Goal: Task Accomplishment & Management: Manage account settings

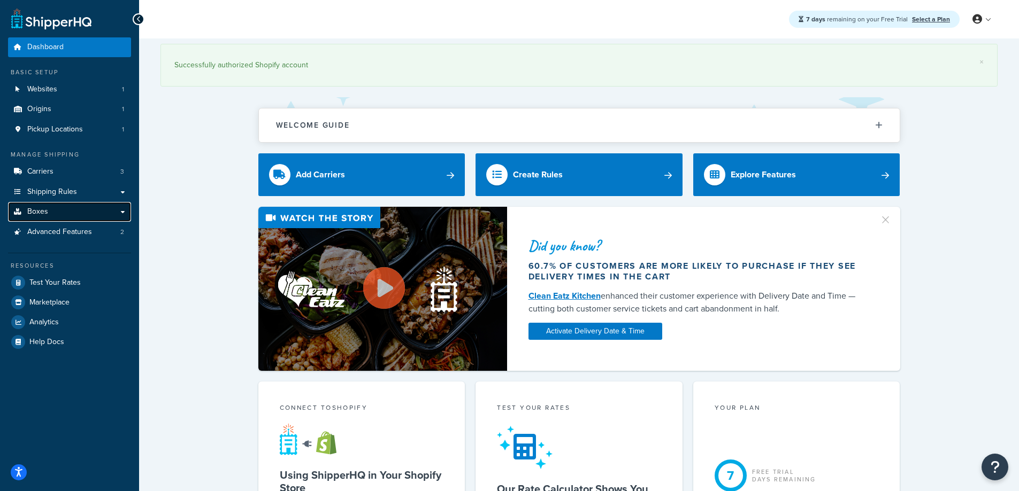
click at [80, 216] on link "Boxes" at bounding box center [69, 212] width 123 height 20
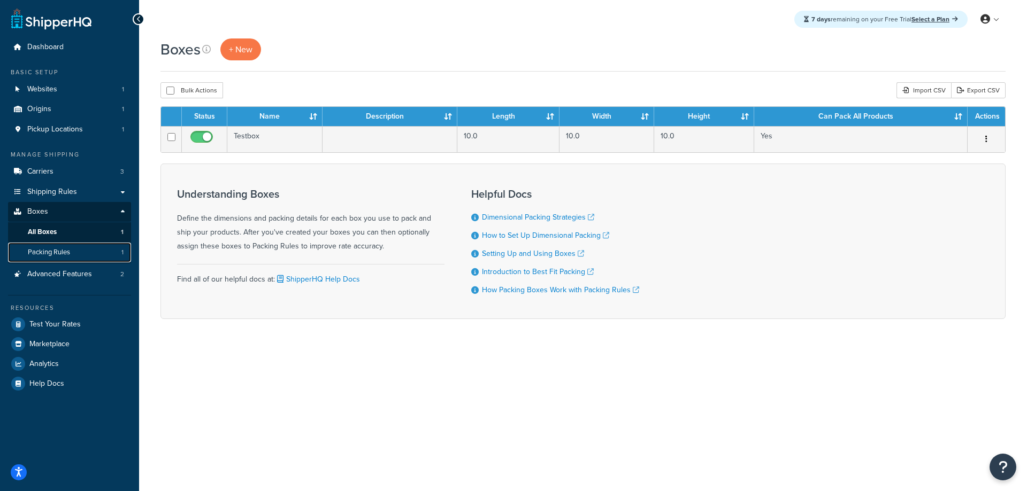
click at [55, 255] on span "Packing Rules" at bounding box center [49, 252] width 42 height 9
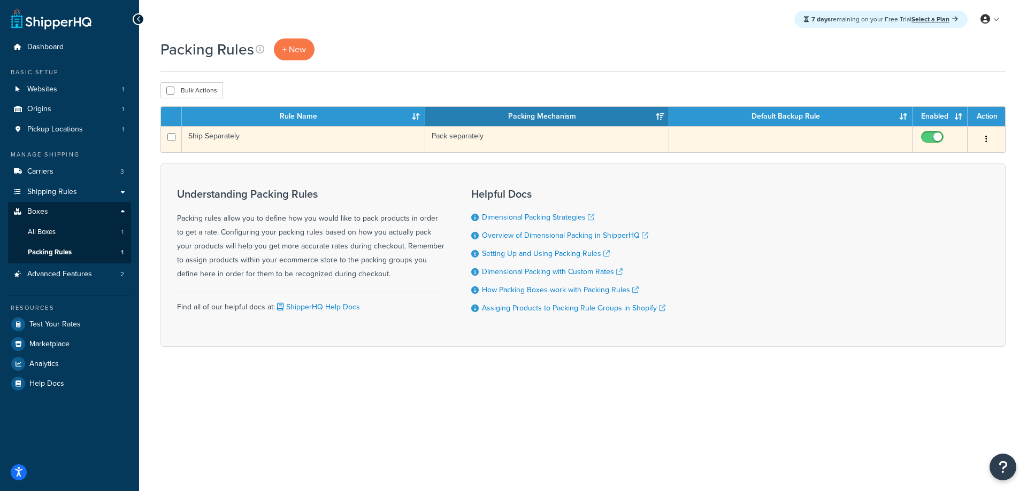
click at [986, 139] on icon "button" at bounding box center [986, 138] width 2 height 7
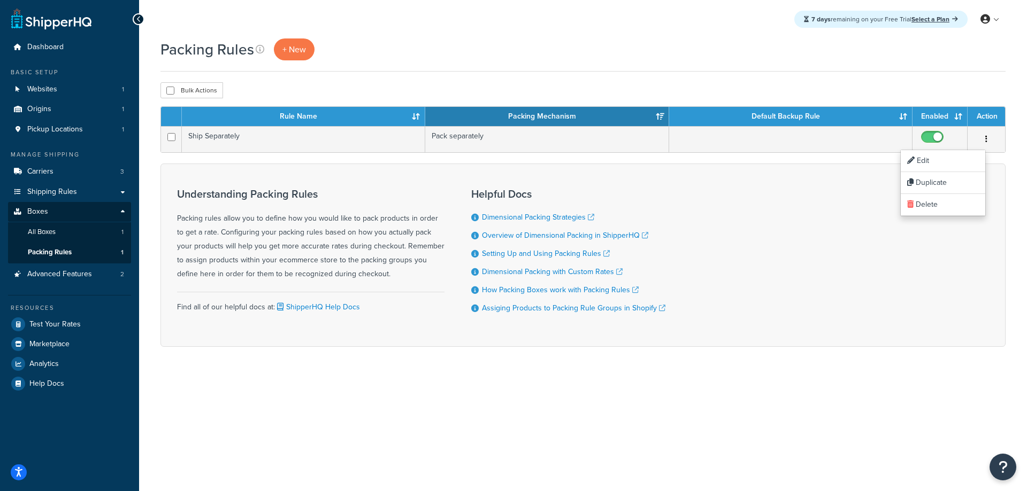
click at [893, 395] on div "7 days remaining on your Free Trial Select a Plan My Profile Billing Global Set…" at bounding box center [583, 245] width 888 height 491
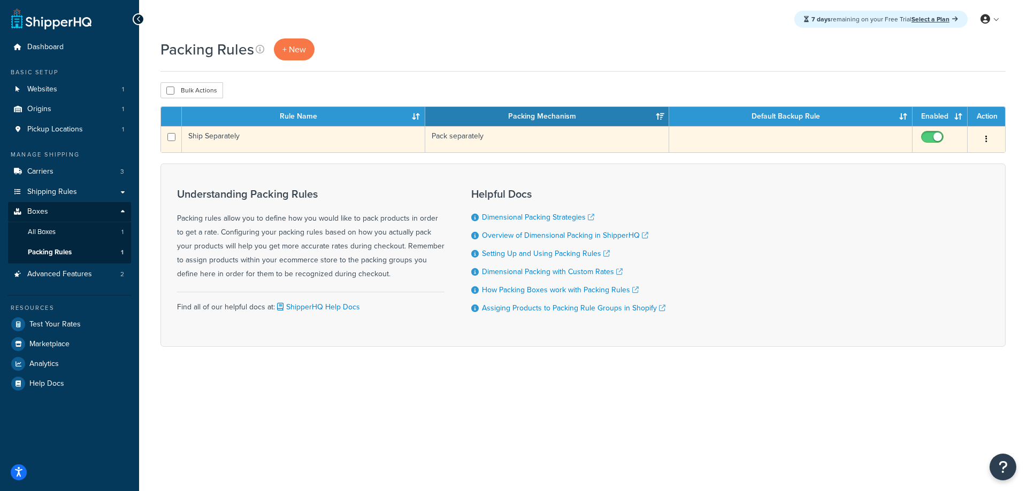
click at [985, 140] on icon "button" at bounding box center [986, 138] width 2 height 7
click at [951, 161] on link "Edit" at bounding box center [943, 161] width 84 height 22
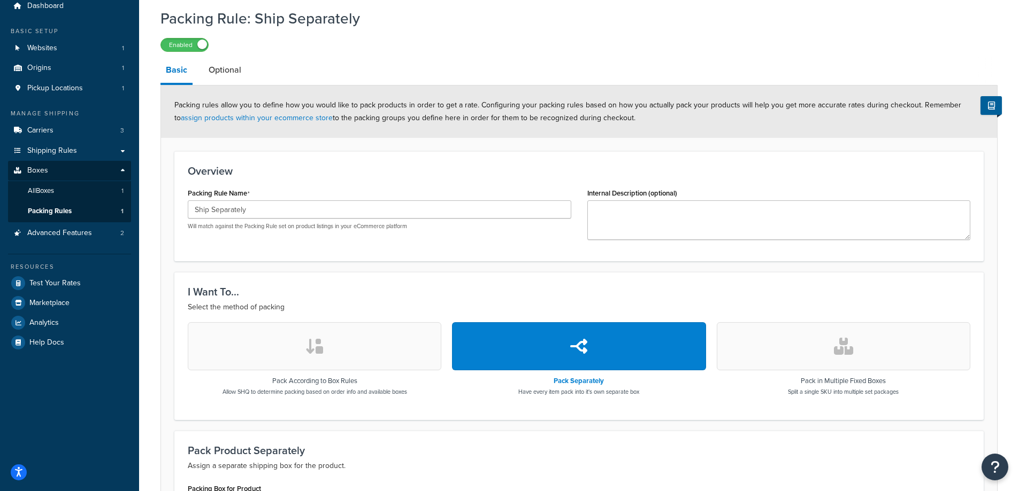
scroll to position [36, 0]
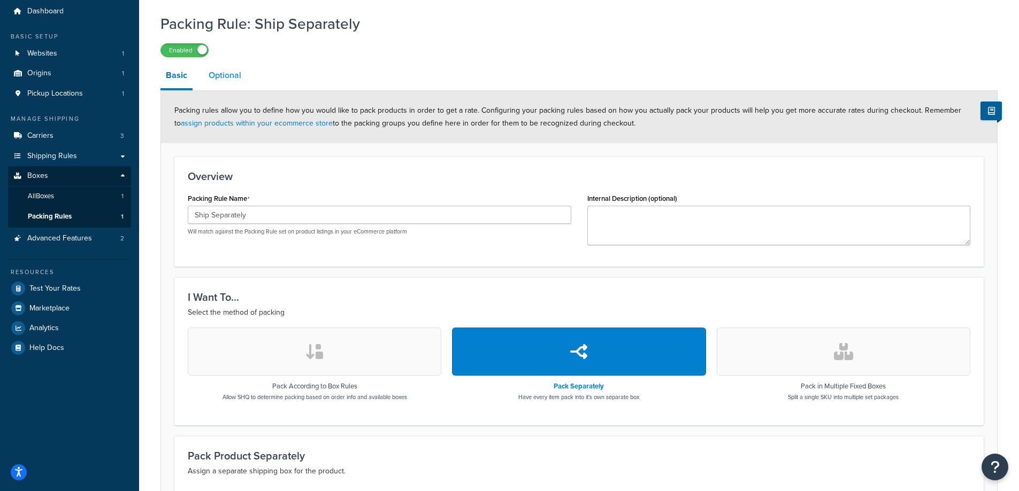
click at [233, 77] on link "Optional" at bounding box center [224, 76] width 43 height 26
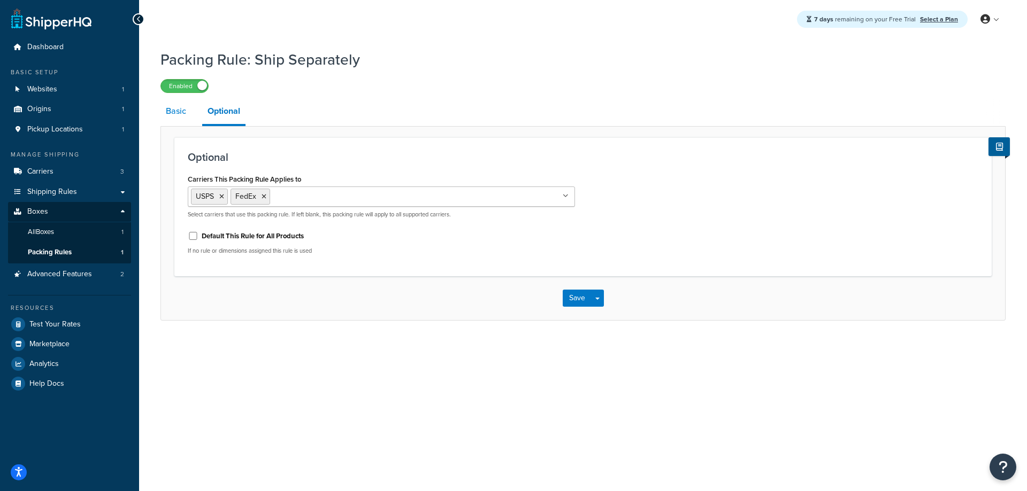
click at [175, 112] on link "Basic" at bounding box center [175, 111] width 31 height 26
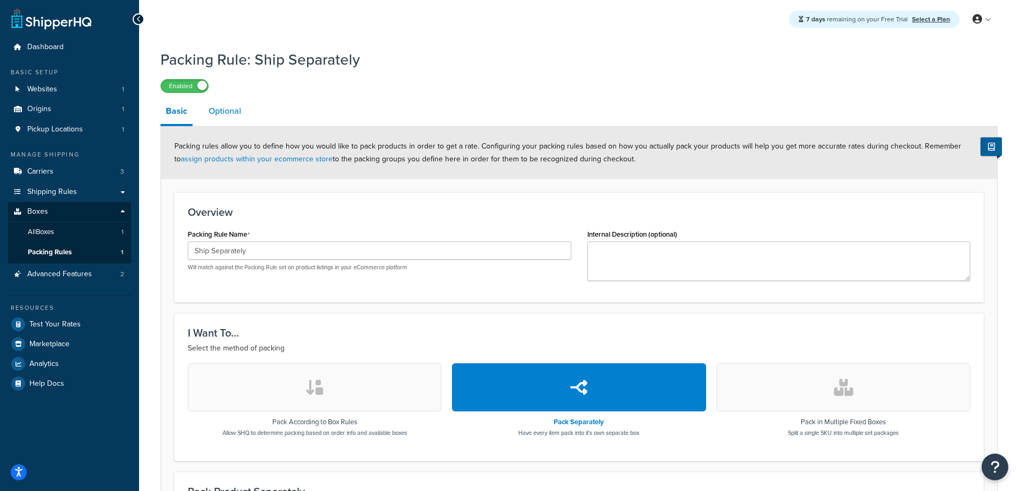
click at [225, 109] on link "Optional" at bounding box center [224, 111] width 43 height 26
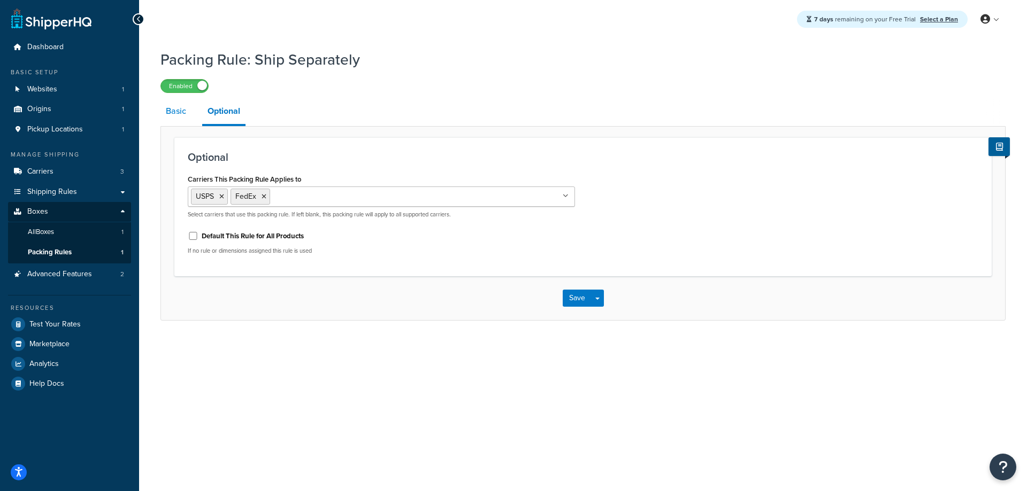
click at [181, 110] on link "Basic" at bounding box center [175, 111] width 31 height 26
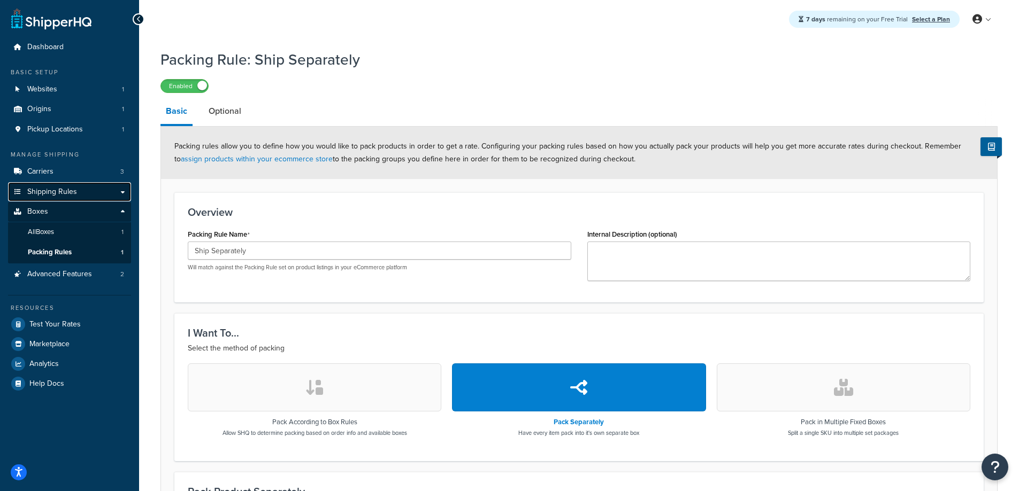
click at [58, 192] on span "Shipping Rules" at bounding box center [52, 192] width 50 height 9
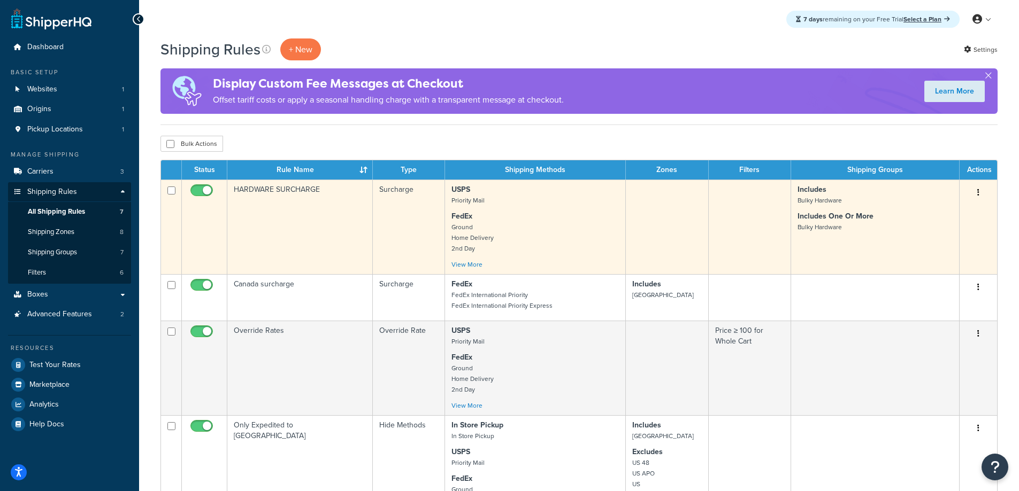
click at [981, 194] on button "button" at bounding box center [978, 192] width 15 height 17
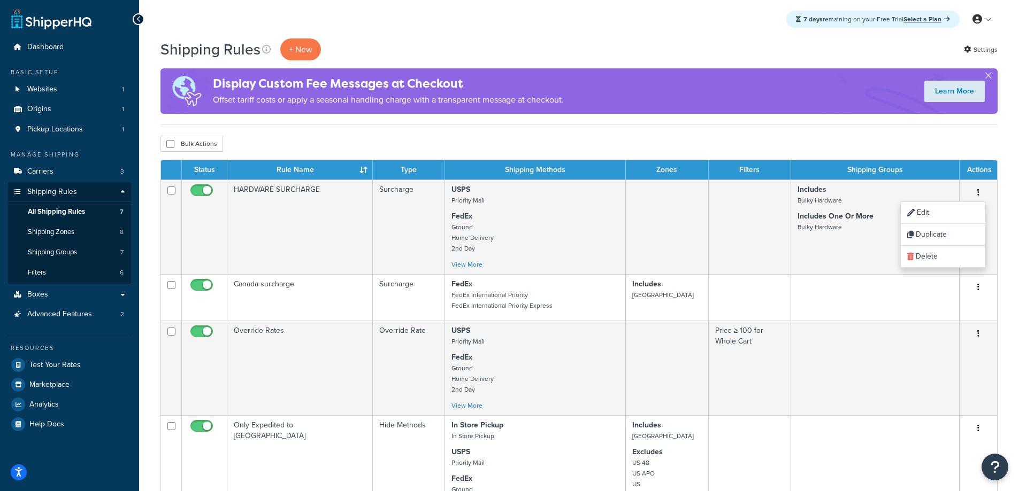
click at [884, 135] on div "Shipping Rules + New Settings Display Custom Fee Messages at Checkout Offset ta…" at bounding box center [579, 481] width 880 height 884
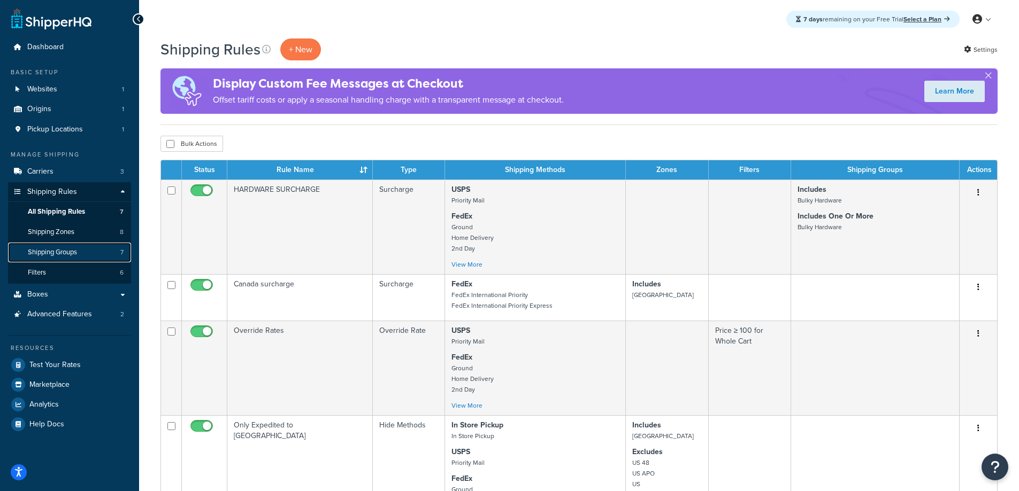
click at [67, 252] on span "Shipping Groups" at bounding box center [52, 252] width 49 height 9
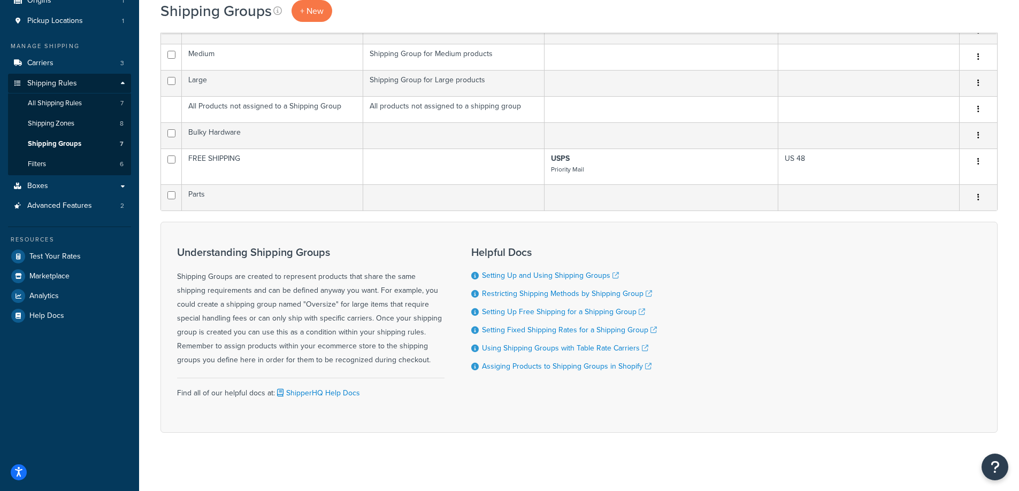
scroll to position [115, 0]
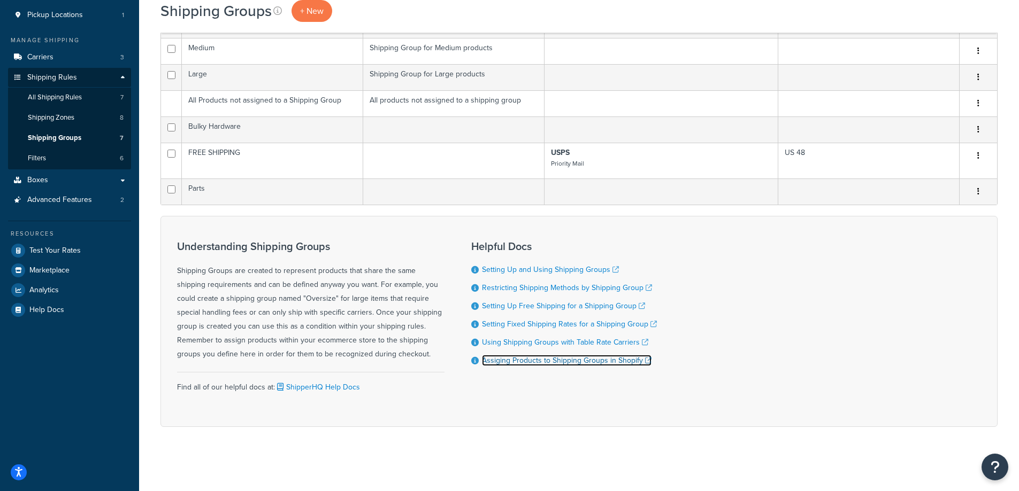
click at [553, 365] on link "Assiging Products to Shipping Groups in Shopify" at bounding box center [567, 360] width 170 height 11
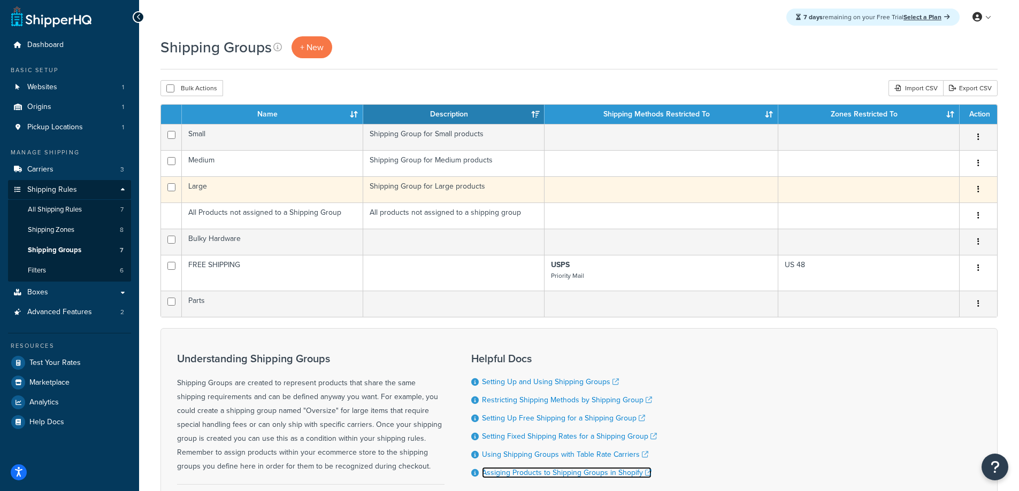
scroll to position [0, 0]
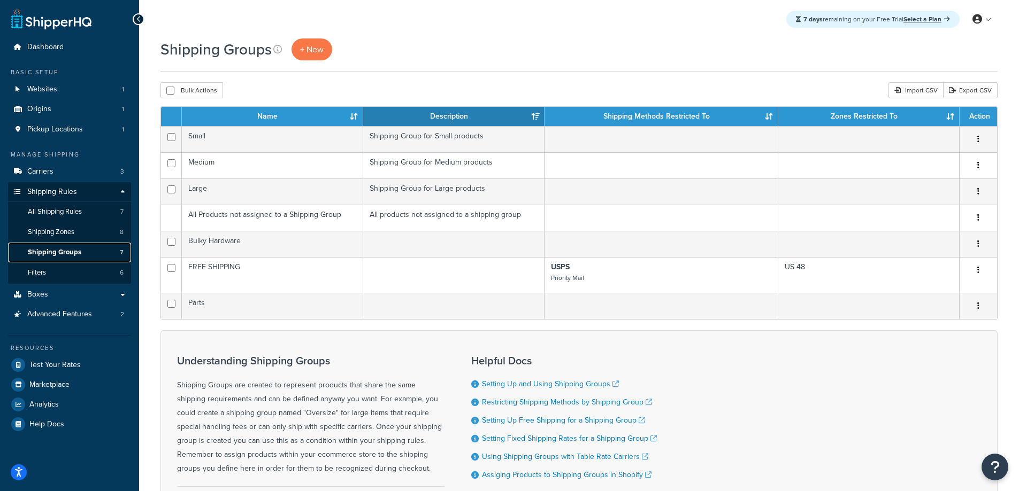
click at [74, 250] on span "Shipping Groups" at bounding box center [54, 252] width 53 height 9
